Goal: Check status: Check status

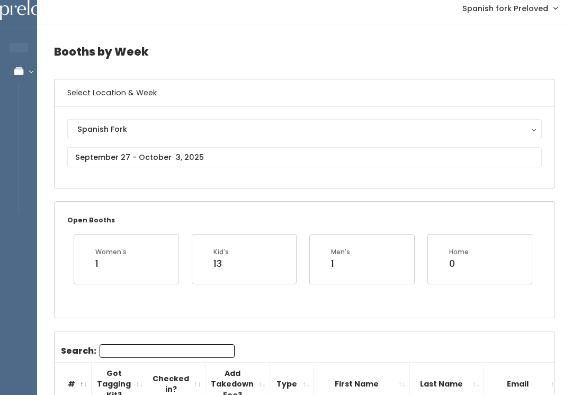
scroll to position [7, 0]
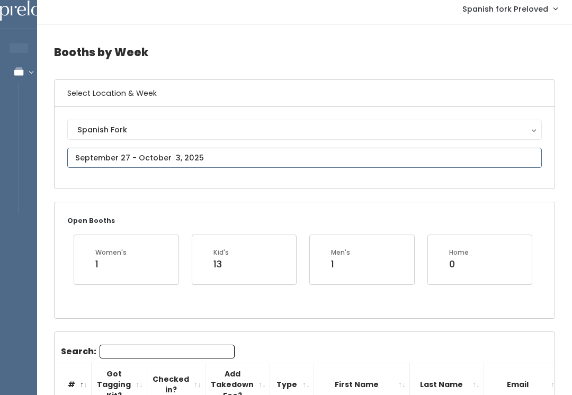
click at [84, 157] on input "text" at bounding box center [304, 158] width 475 height 20
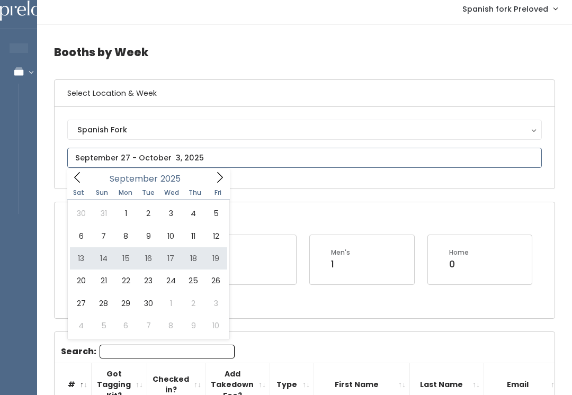
type input "[DATE] to [DATE]"
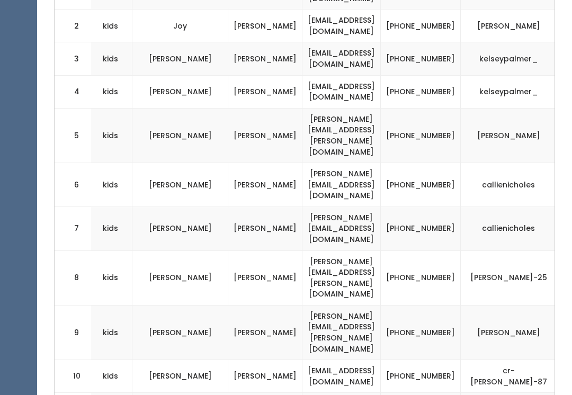
scroll to position [0, 181]
click at [423, 164] on td "(801) 309-5533" at bounding box center [422, 186] width 80 height 44
click at [107, 207] on td "kids" at bounding box center [111, 229] width 44 height 44
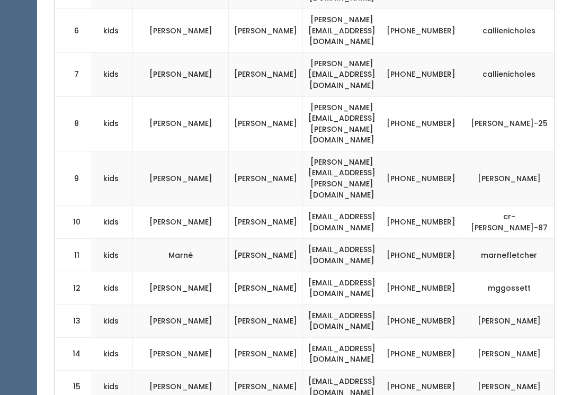
scroll to position [547, 0]
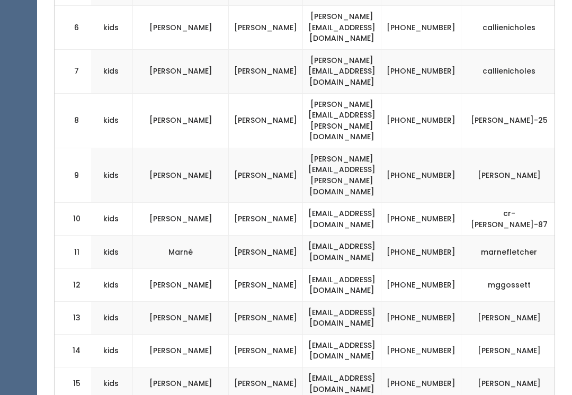
click at [430, 50] on td "(801) 309-5533" at bounding box center [422, 72] width 80 height 44
click at [423, 236] on td "(801) 419-6770" at bounding box center [422, 252] width 80 height 33
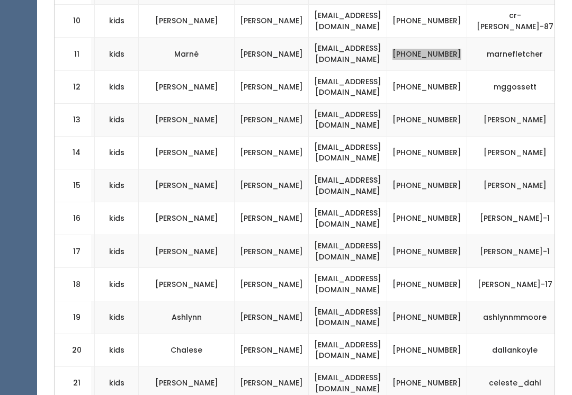
scroll to position [0, 174]
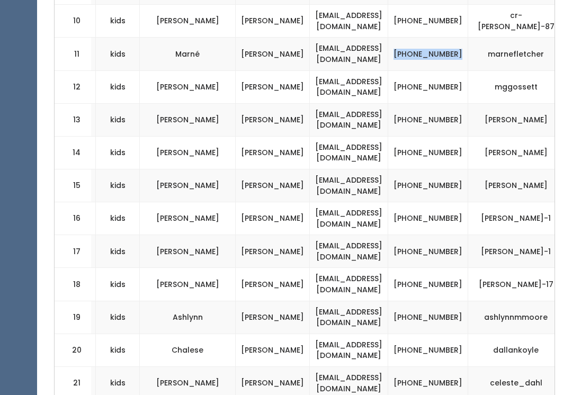
click at [443, 202] on td "(801) 717-6442" at bounding box center [429, 218] width 80 height 33
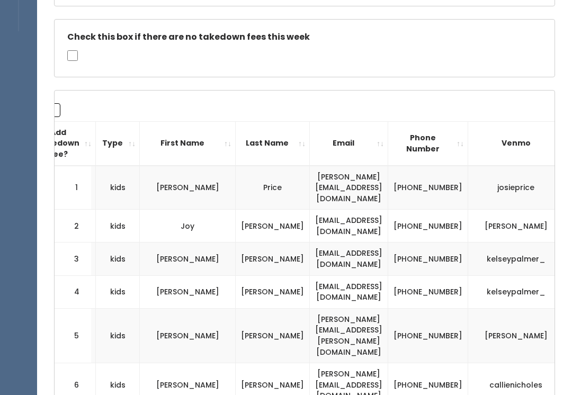
scroll to position [0, 0]
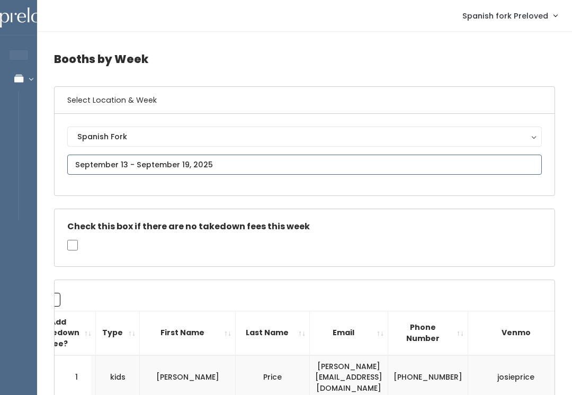
click at [99, 162] on input "text" at bounding box center [304, 165] width 475 height 20
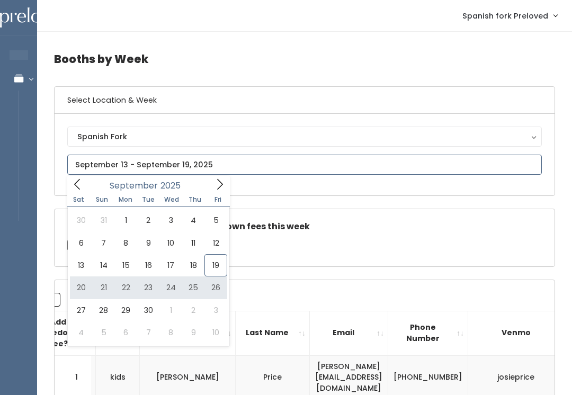
type input "September 20 to September 26"
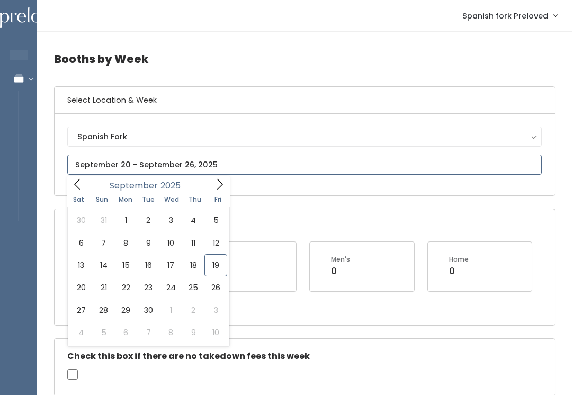
type input "[DATE] to [DATE]"
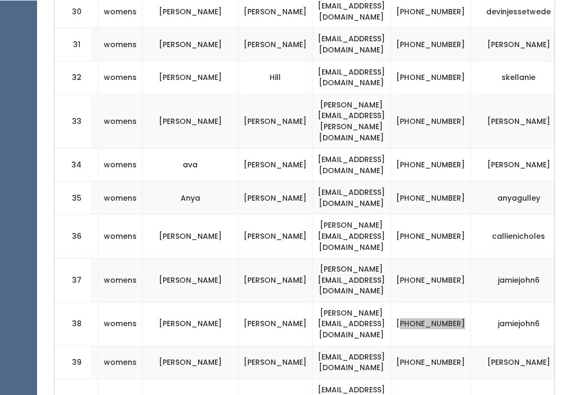
scroll to position [1414, 0]
